Goal: Task Accomplishment & Management: Use online tool/utility

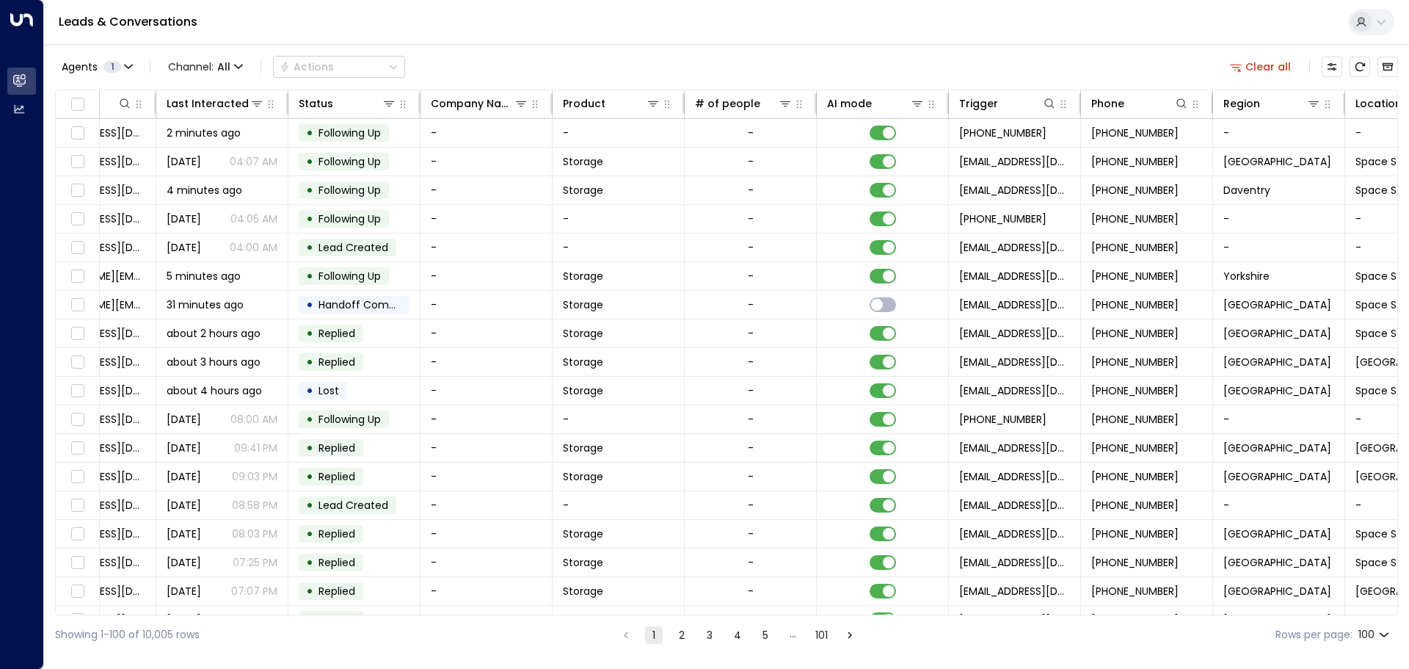
scroll to position [0, 229]
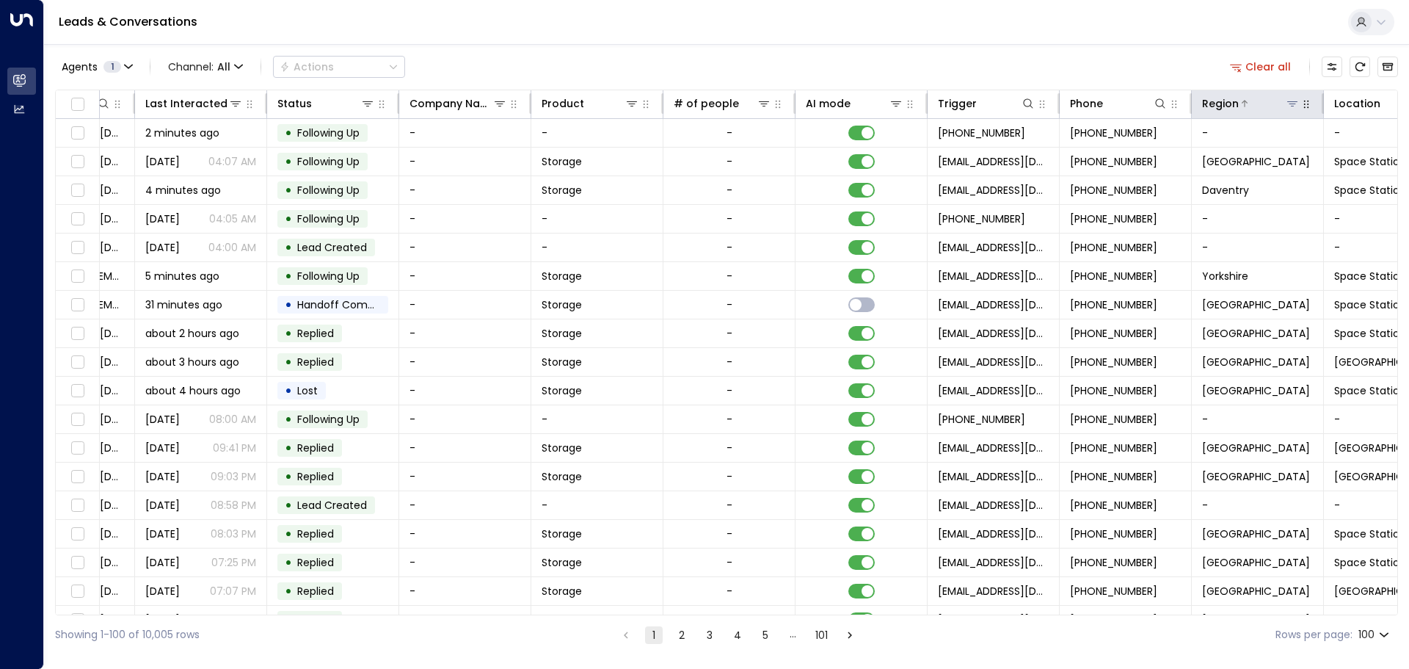
click at [1293, 106] on icon at bounding box center [1293, 103] width 10 height 5
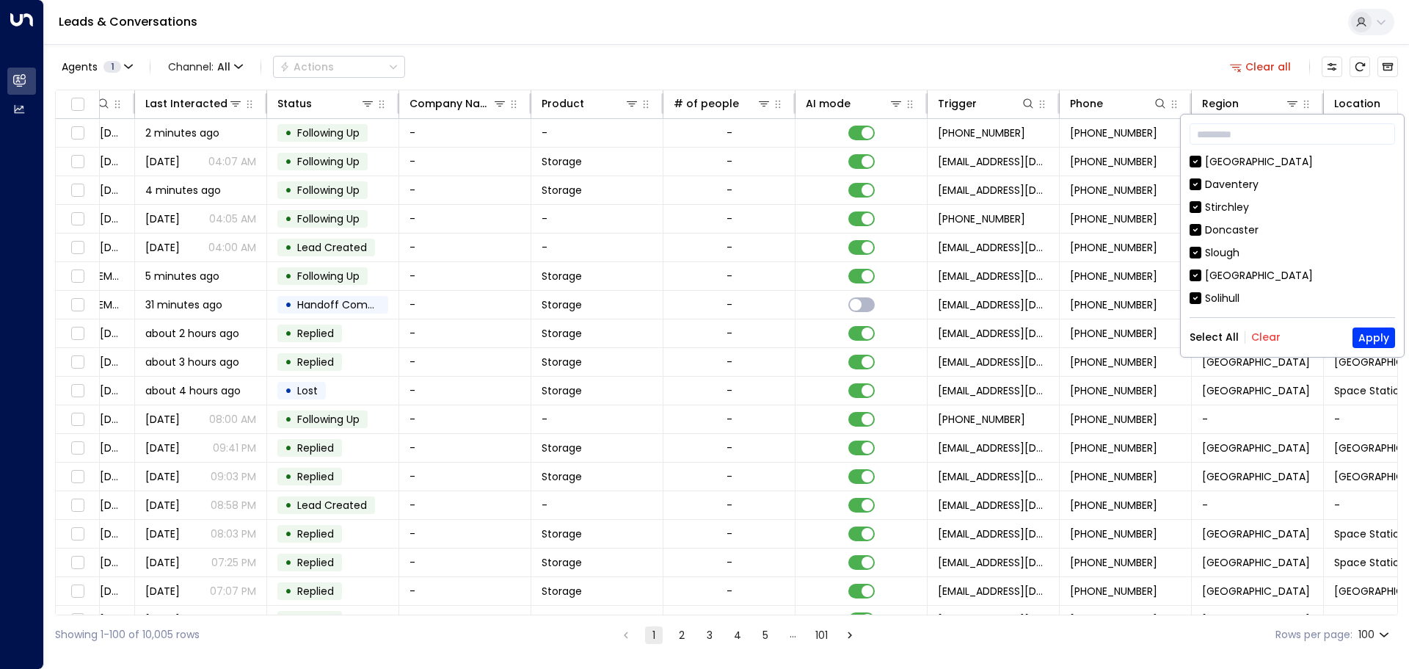
click at [1261, 337] on button "Clear" at bounding box center [1266, 337] width 29 height 12
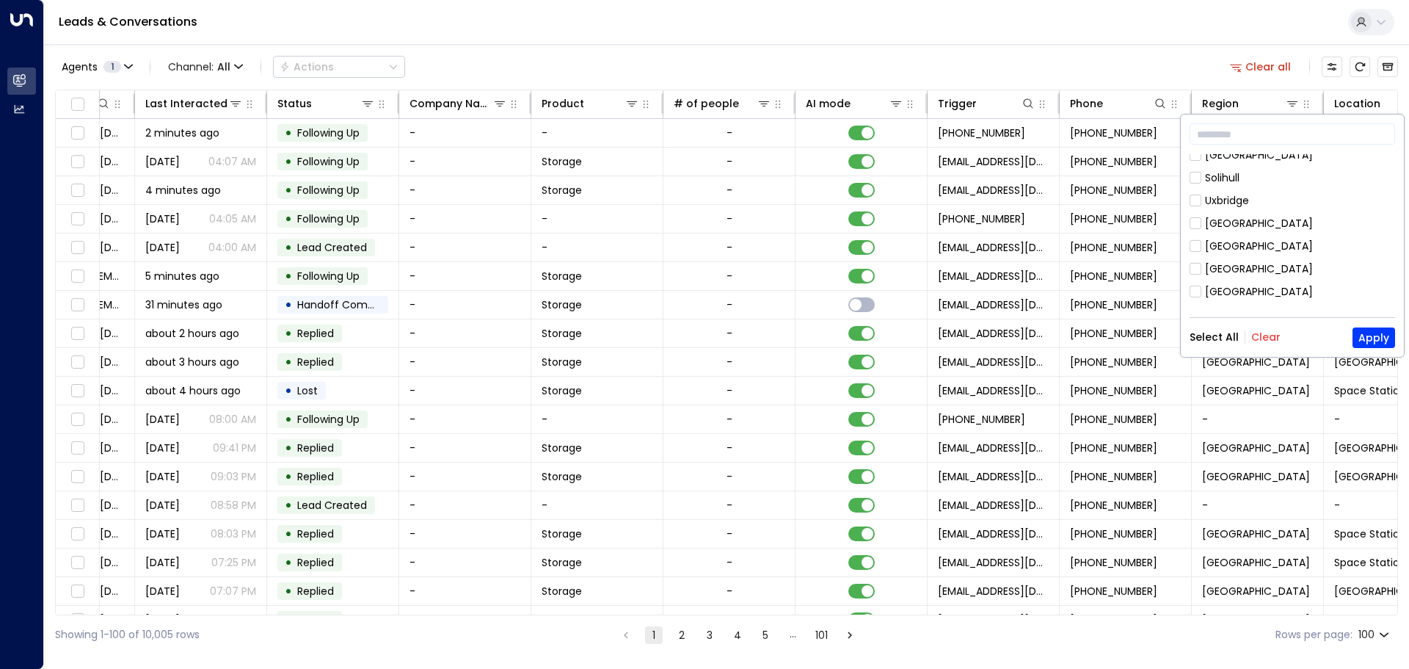
scroll to position [225, 0]
click at [1369, 335] on button "Apply" at bounding box center [1374, 337] width 43 height 21
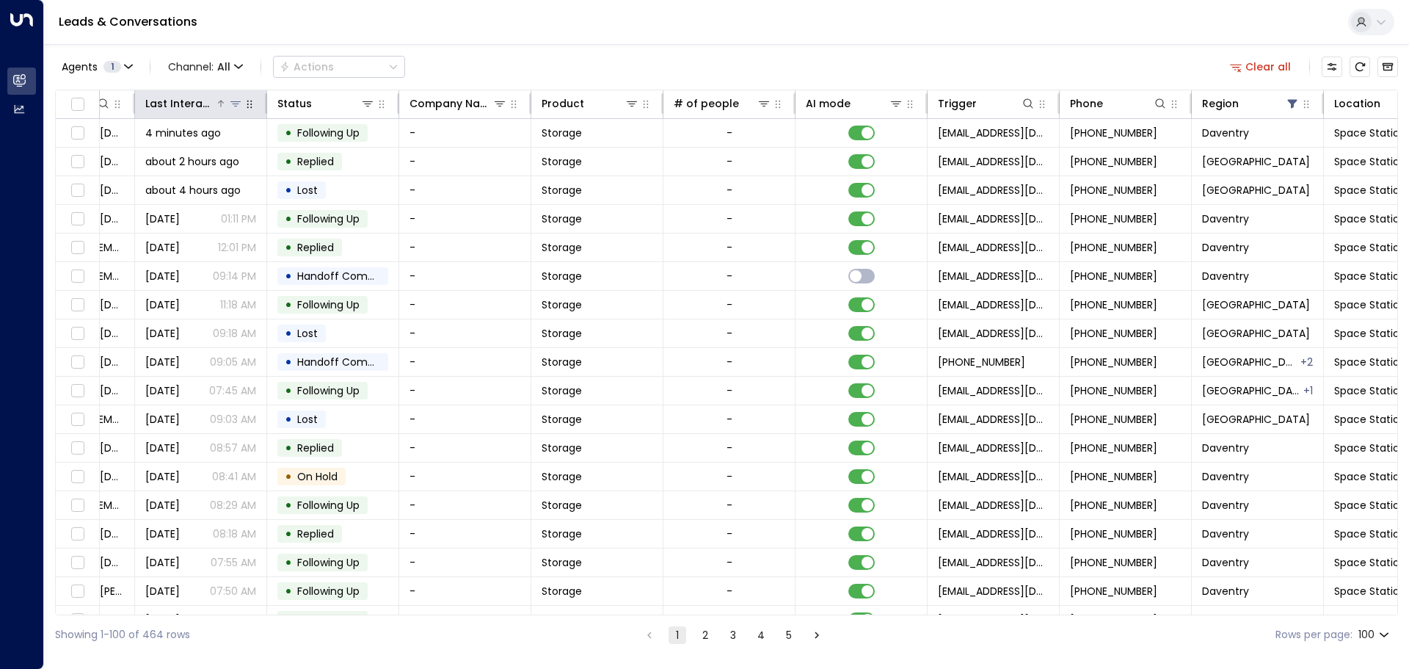
click at [195, 103] on div "Last Interacted" at bounding box center [180, 104] width 70 height 18
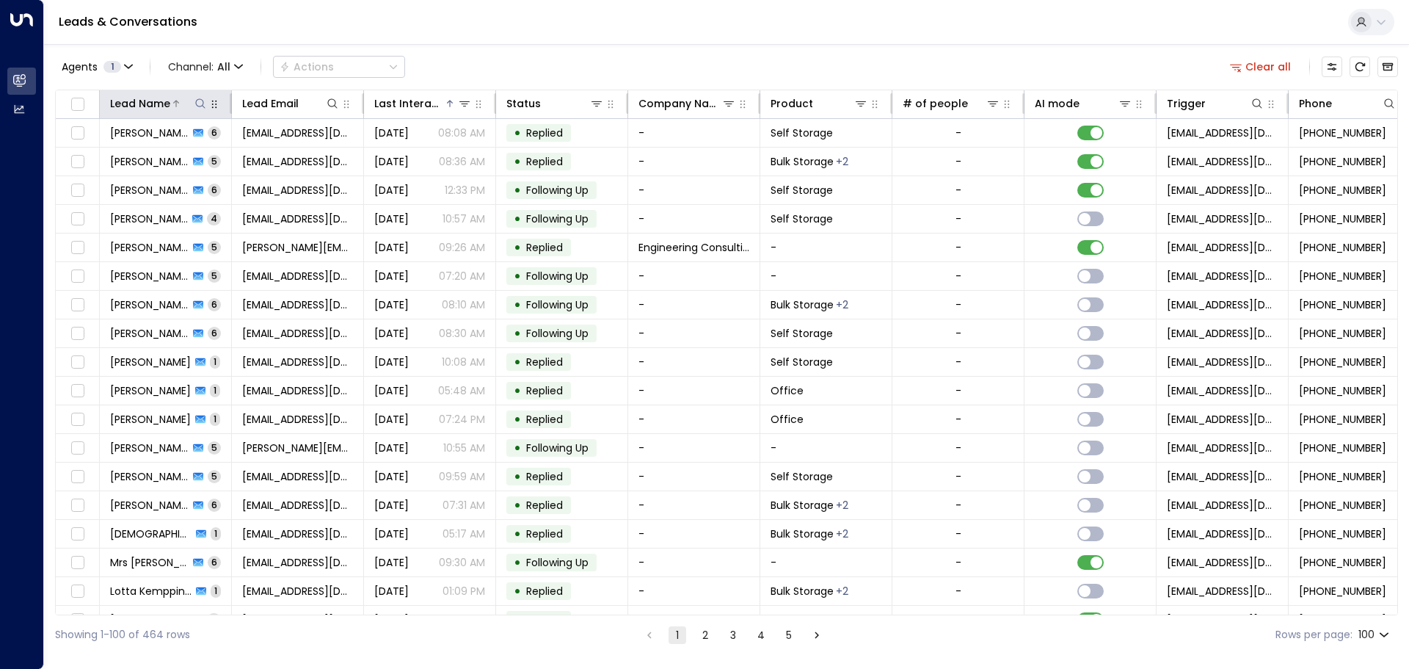
click at [200, 100] on icon at bounding box center [201, 104] width 12 height 12
click at [145, 161] on input "text" at bounding box center [200, 156] width 203 height 27
type input "***"
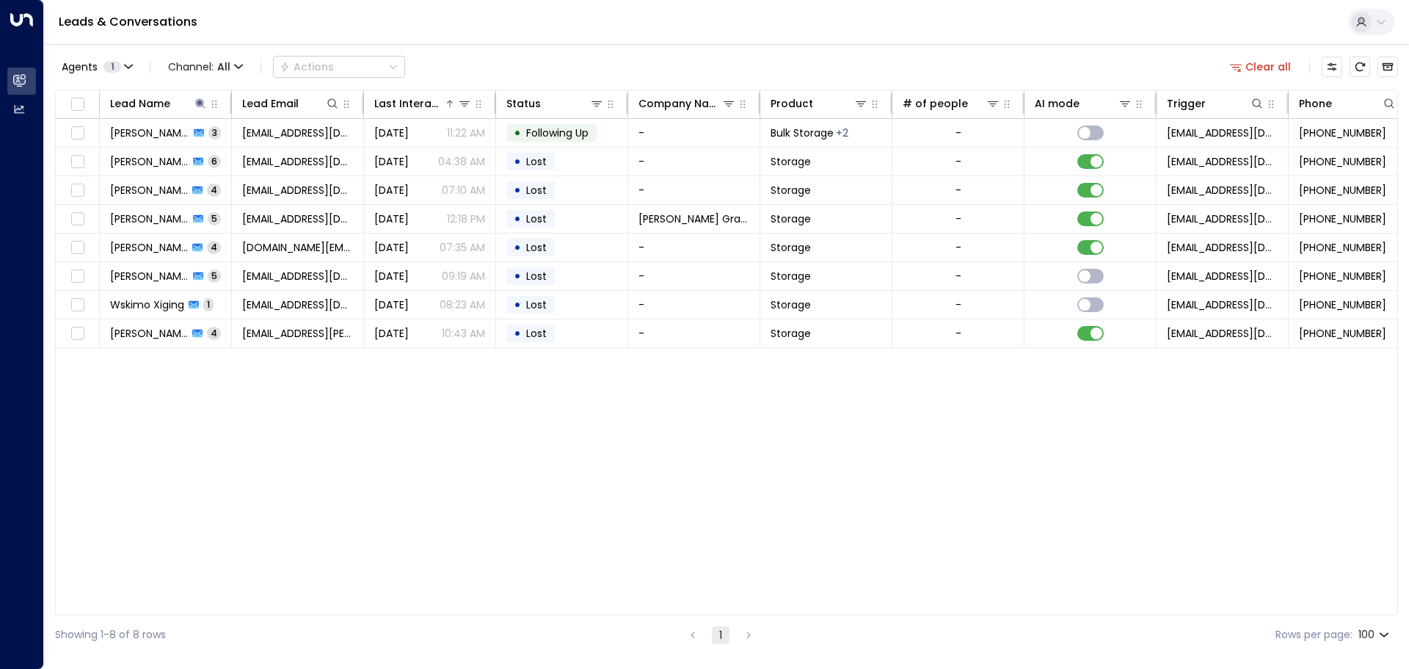
click at [253, 486] on div "Lead Name Lead Email Last Interacted Status Company Name Product # of people AI…" at bounding box center [726, 353] width 1343 height 526
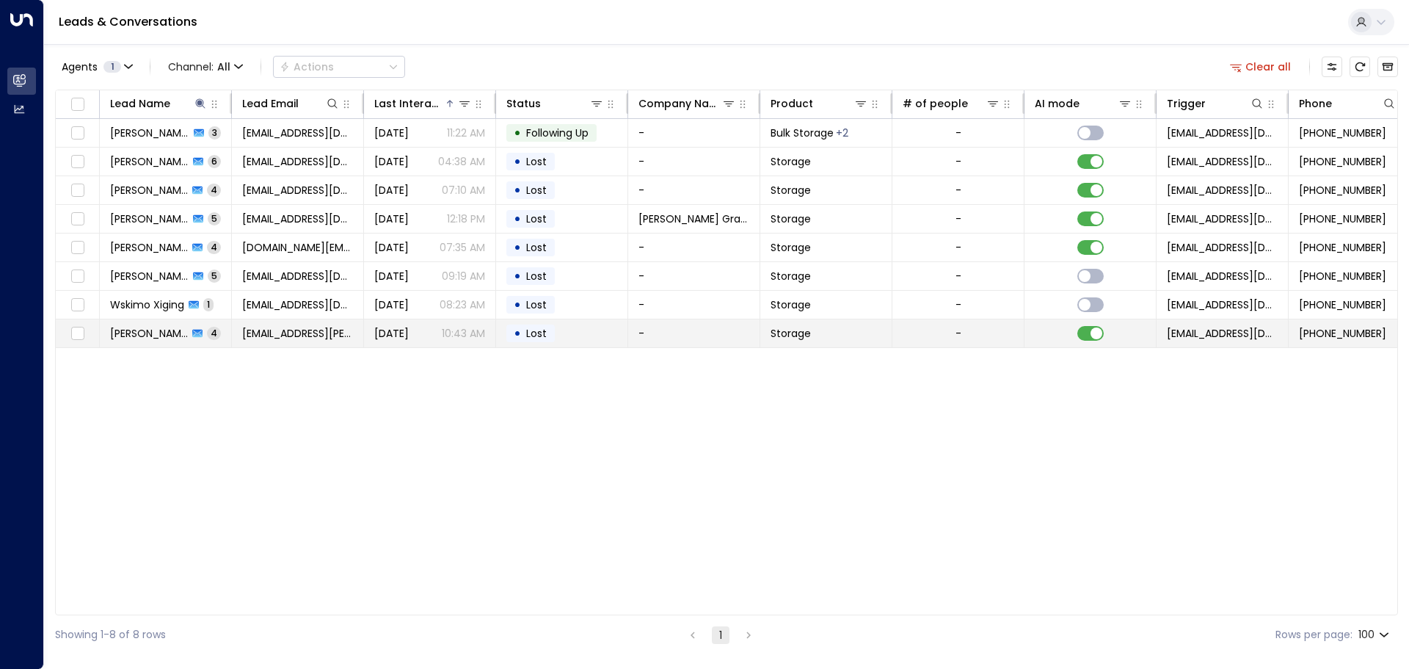
click at [148, 335] on span "[PERSON_NAME]" at bounding box center [149, 333] width 78 height 15
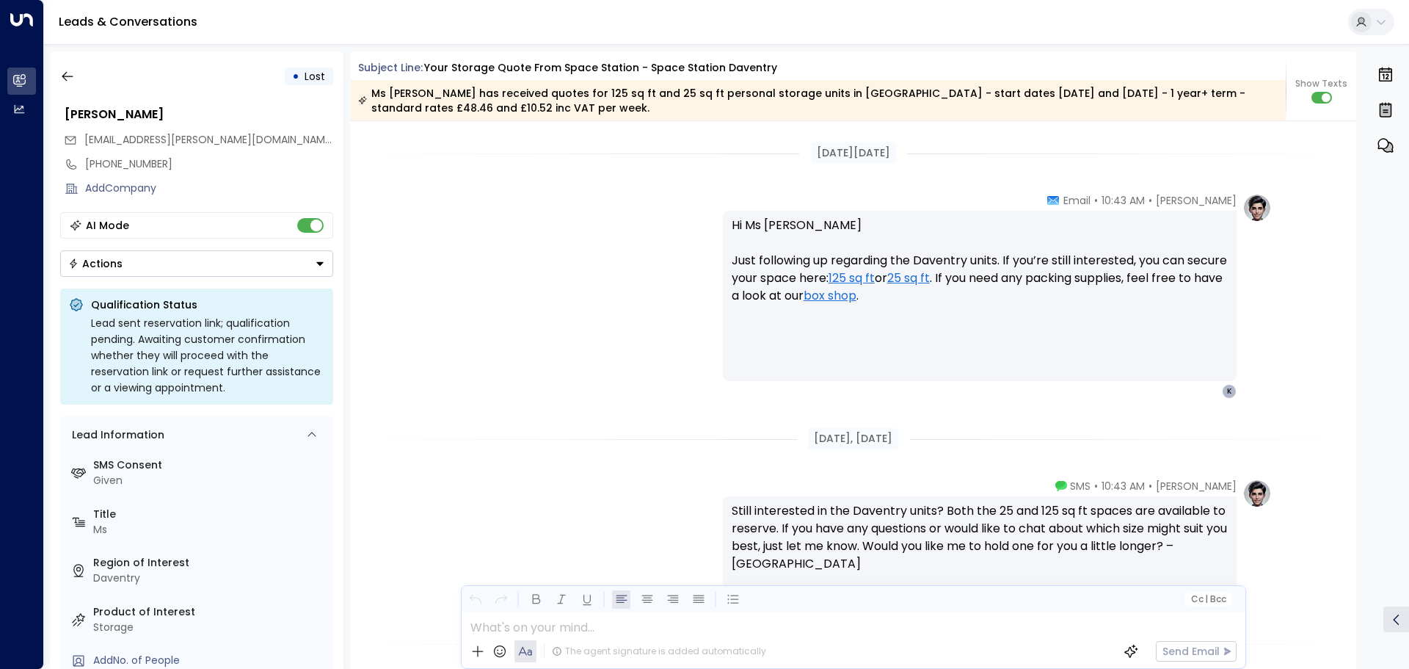
scroll to position [1658, 0]
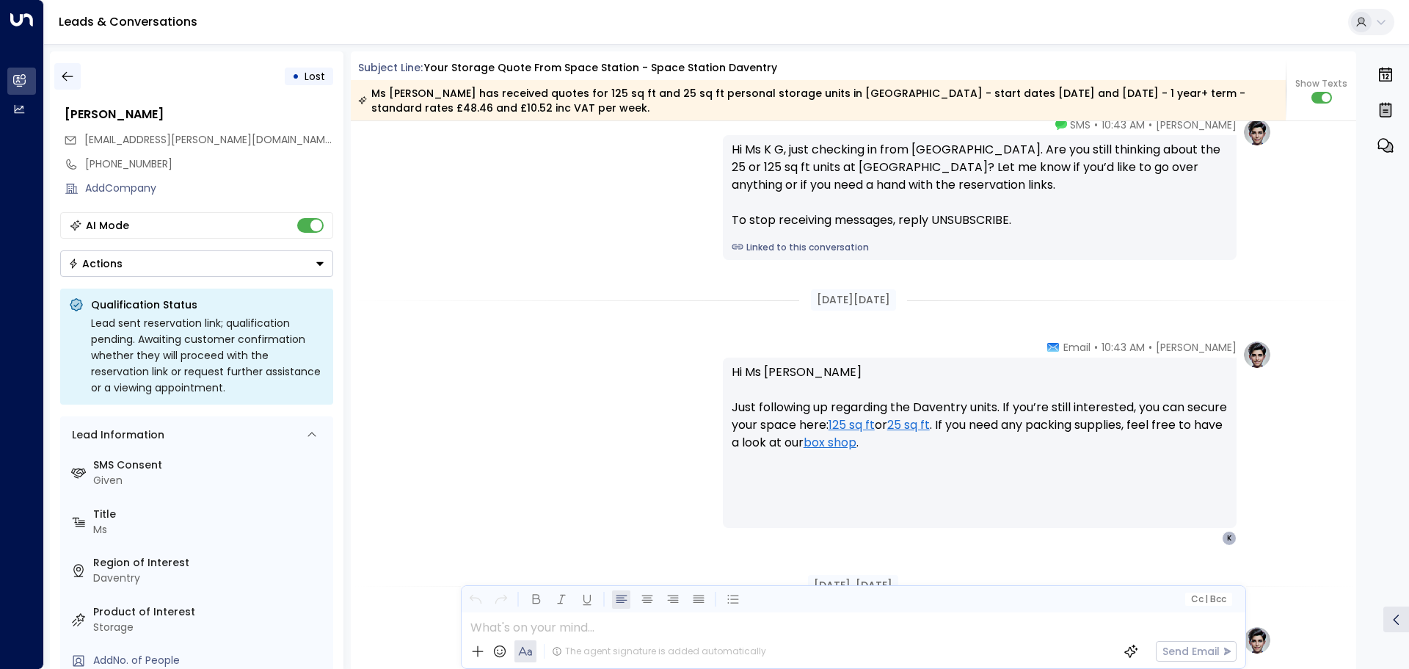
click at [78, 73] on button "button" at bounding box center [67, 76] width 26 height 26
